Goal: Check status: Check status

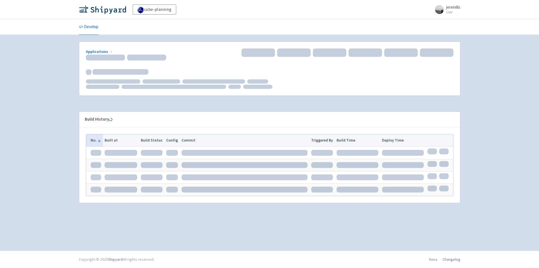
click at [501, 98] on div "cube-planning jeremills User Profile Sign out Develop" at bounding box center [269, 125] width 539 height 251
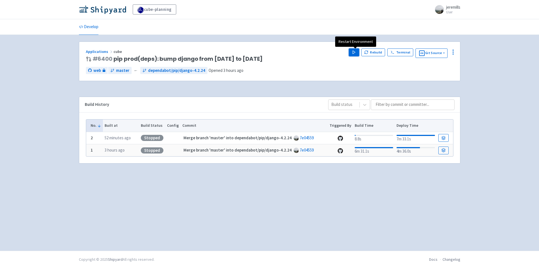
click at [353, 53] on button "Play" at bounding box center [354, 52] width 10 height 8
click at [266, 180] on div "Applications cube # 6400 pip prod(deps): bump django from 4.2.22 to 4.2.24 Play…" at bounding box center [269, 143] width 381 height 203
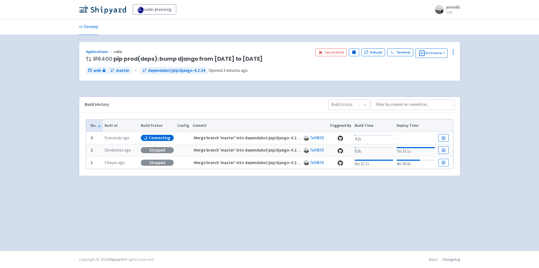
click at [462, 208] on div "Applications cube # 6400 pip prod(deps): bump django from [DATE] to [DATE] Canc…" at bounding box center [269, 143] width 390 height 203
